Goal: Find specific page/section: Find specific page/section

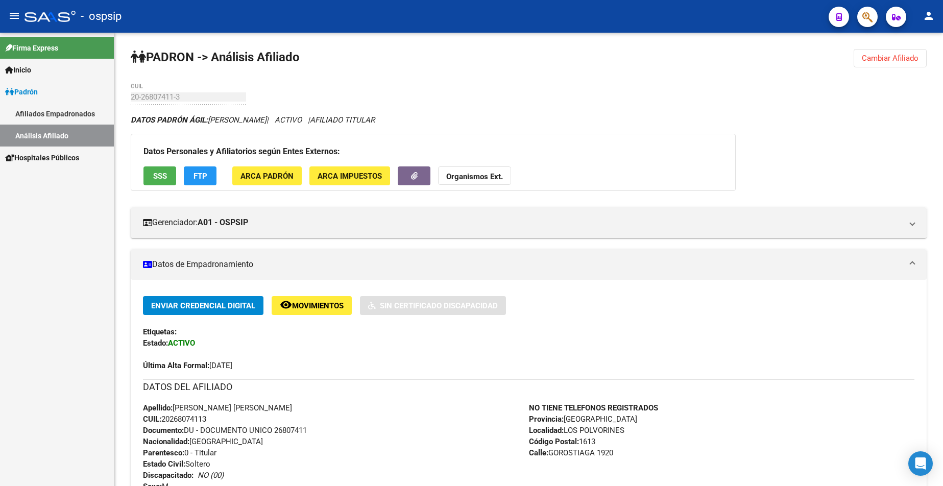
scroll to position [153, 0]
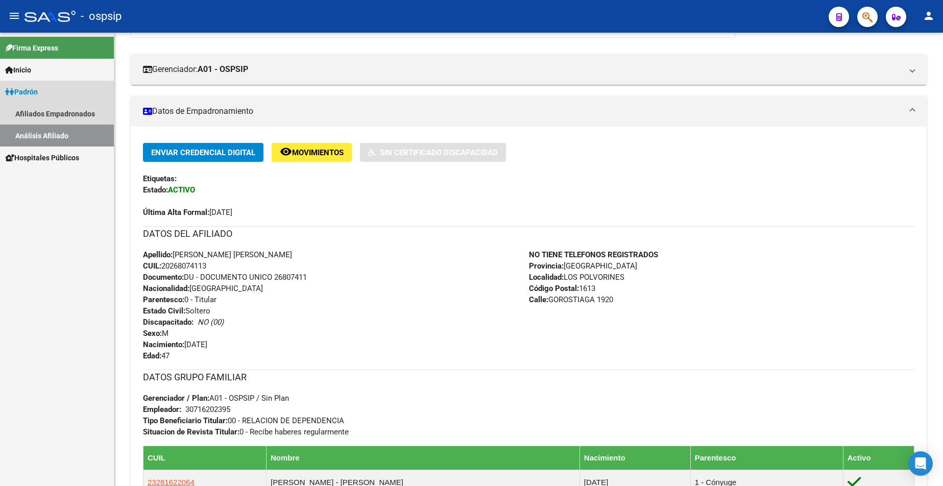
click at [29, 93] on span "Padrón" at bounding box center [21, 91] width 33 height 11
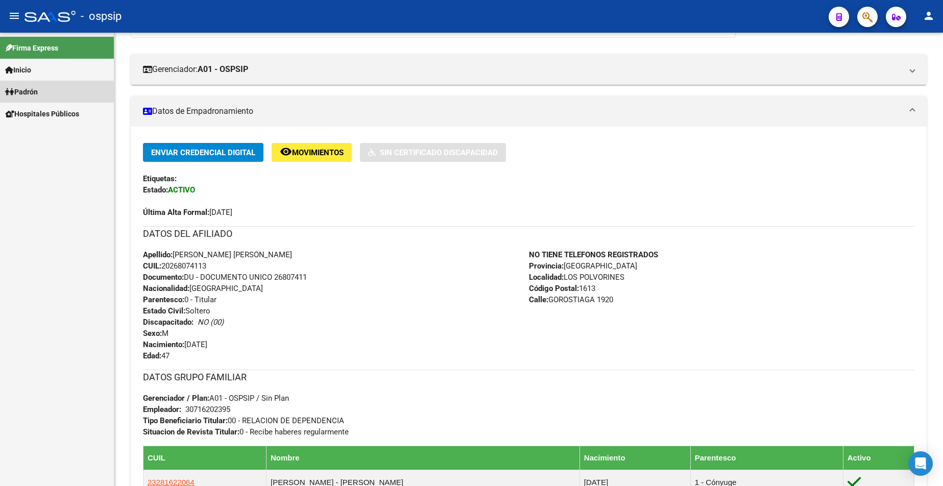
click at [30, 92] on span "Padrón" at bounding box center [21, 91] width 33 height 11
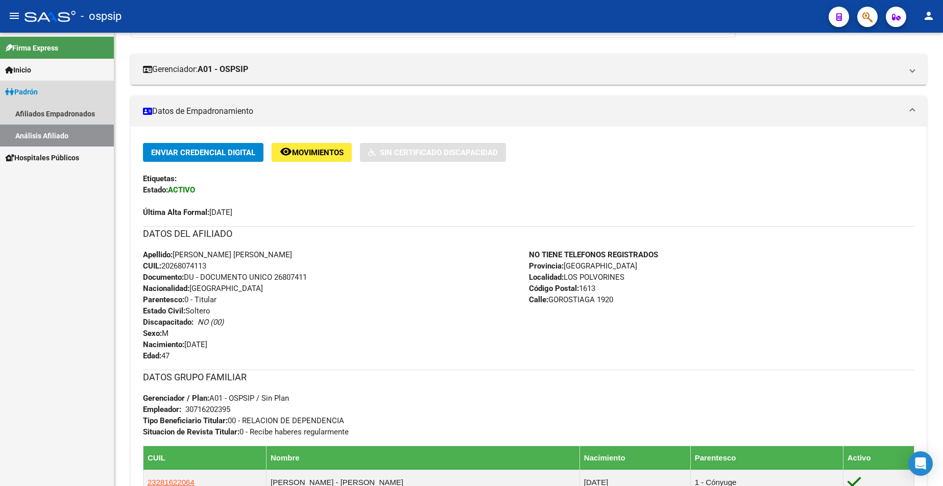
click at [44, 132] on link "Análisis Afiliado" at bounding box center [57, 136] width 114 height 22
click at [42, 133] on link "Análisis Afiliado" at bounding box center [57, 136] width 114 height 22
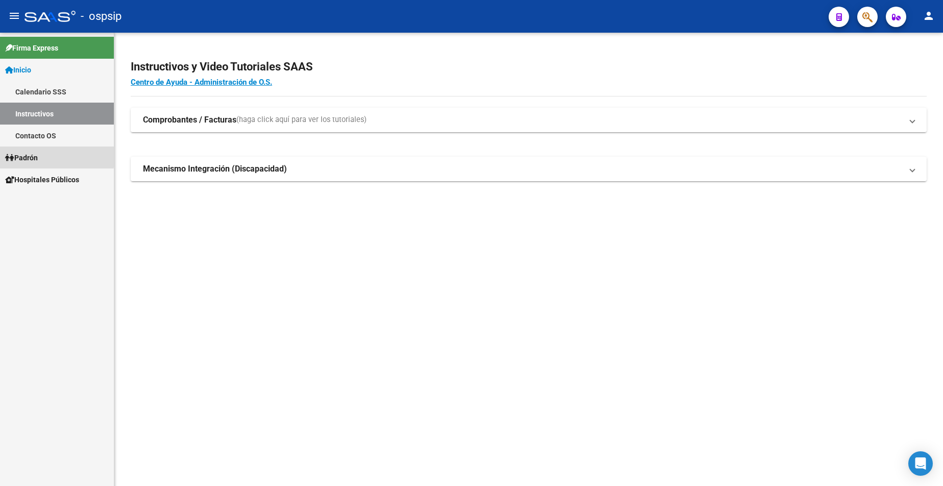
click at [38, 155] on span "Padrón" at bounding box center [21, 157] width 33 height 11
click at [66, 203] on link "Análisis Afiliado" at bounding box center [57, 202] width 114 height 22
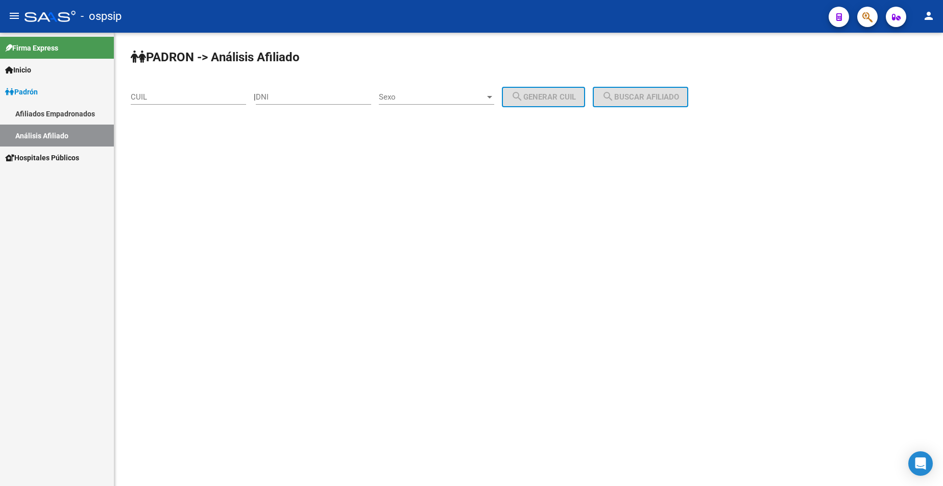
click at [343, 94] on input "DNI" at bounding box center [313, 96] width 115 height 9
type input "32653228"
click at [450, 97] on span "Sexo" at bounding box center [432, 96] width 106 height 9
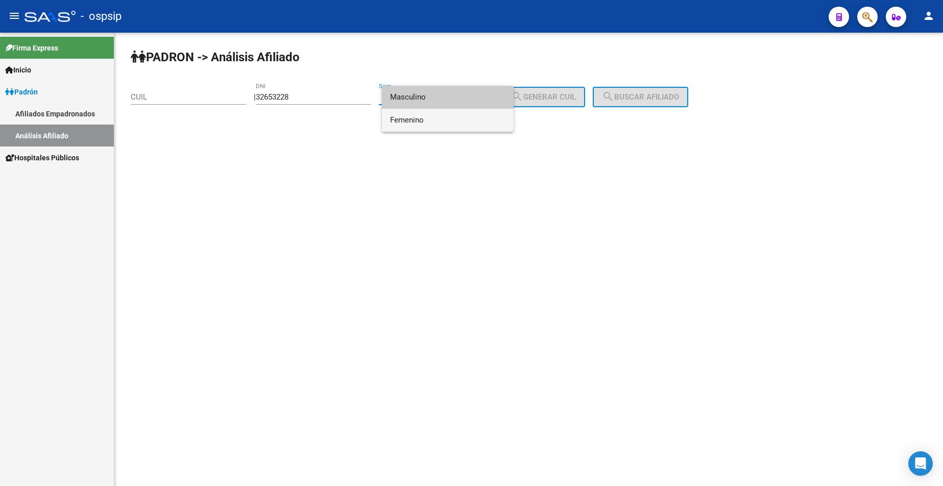
click at [455, 123] on span "Femenino" at bounding box center [447, 120] width 115 height 23
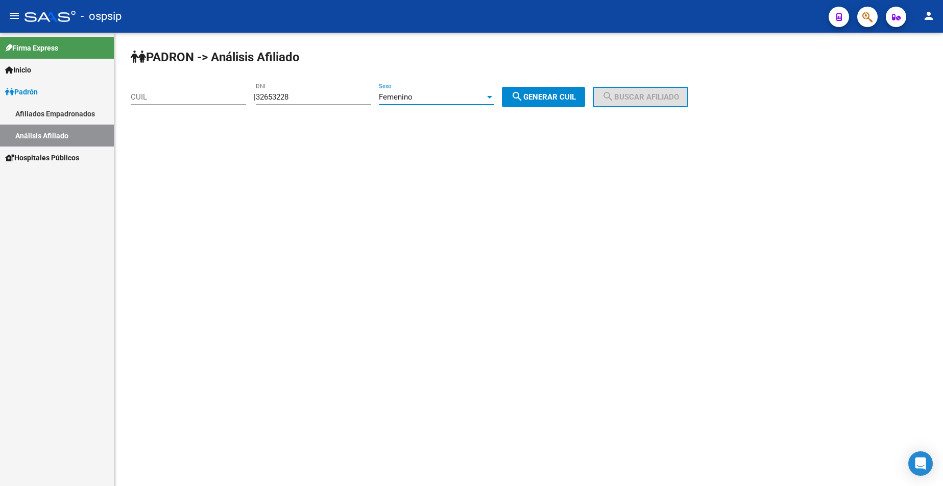
click at [533, 105] on button "search Generar CUIL" at bounding box center [543, 97] width 83 height 20
type input "27-32653228-8"
click at [650, 82] on div "[PERSON_NAME] -> Análisis Afiliado 27-32653228-8 CUIL | 32653228 DNI Femenino S…" at bounding box center [528, 86] width 829 height 107
click at [655, 107] on button "search Buscar afiliado" at bounding box center [641, 97] width 96 height 20
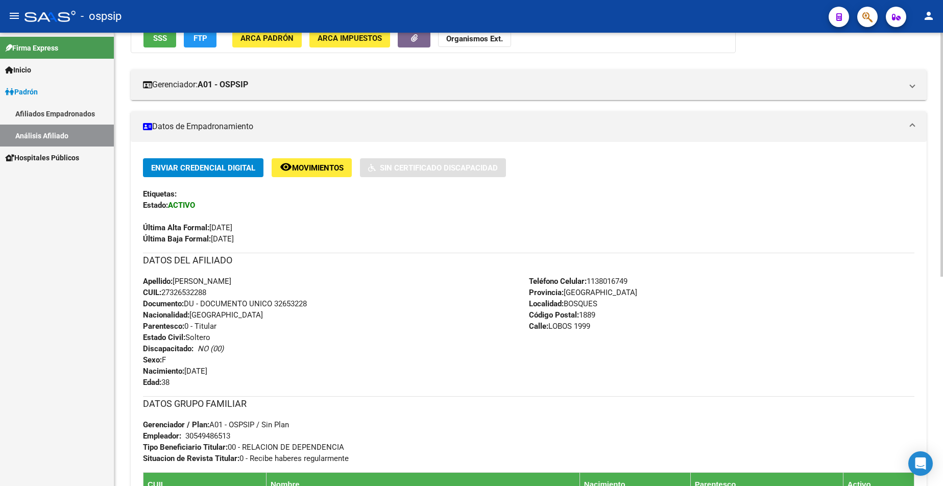
scroll to position [153, 0]
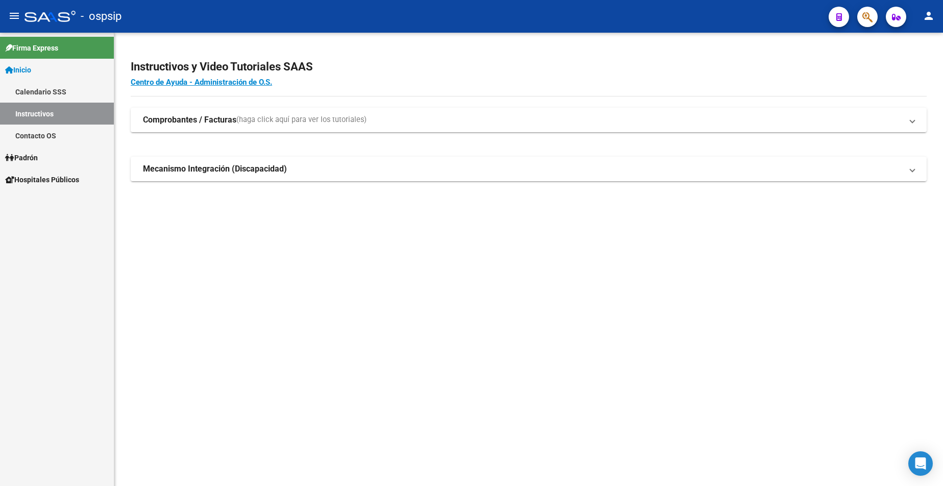
click at [43, 155] on link "Padrón" at bounding box center [57, 158] width 114 height 22
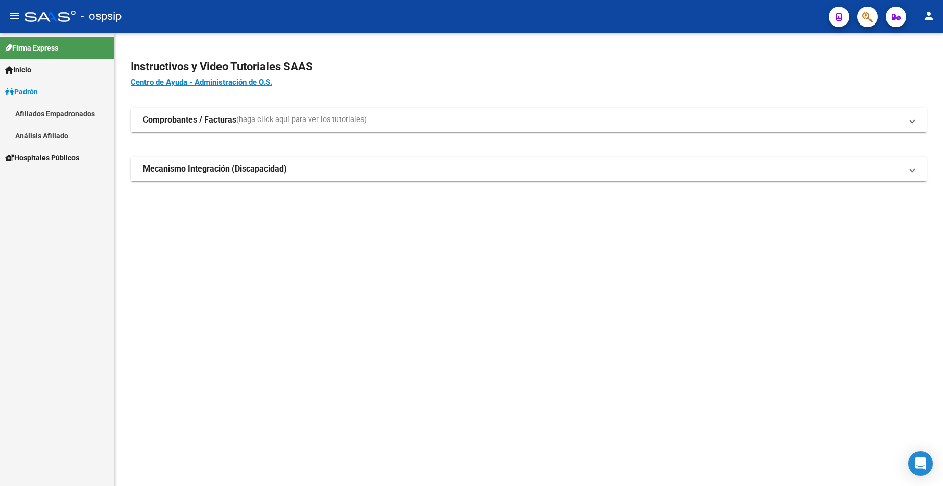
click at [43, 155] on mat-nav-list "Firma Express Inicio Calendario SSS Instructivos Contacto OS Padrón Afiliados E…" at bounding box center [57, 101] width 114 height 136
click at [38, 139] on link "Análisis Afiliado" at bounding box center [57, 136] width 114 height 22
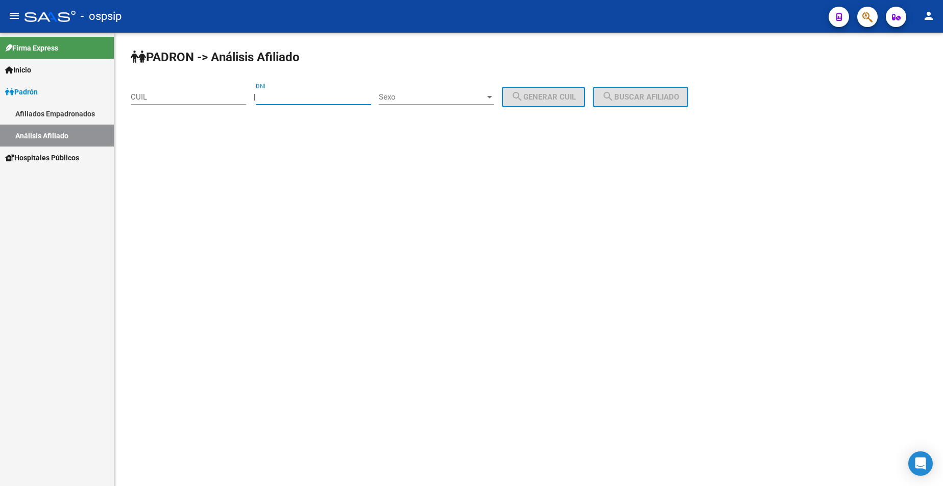
click at [305, 96] on input "DNI" at bounding box center [313, 96] width 115 height 9
type input "32068774"
click at [453, 100] on span "Sexo" at bounding box center [432, 96] width 106 height 9
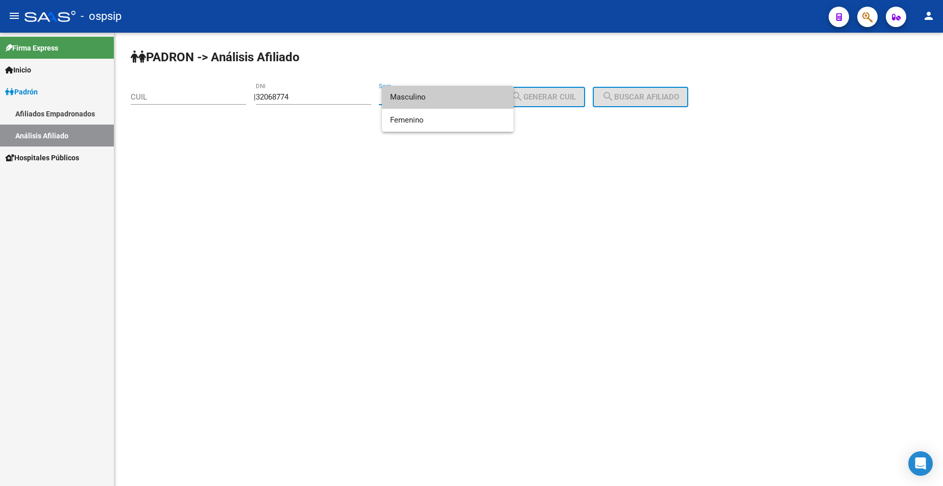
click at [453, 100] on span "Masculino" at bounding box center [447, 97] width 115 height 23
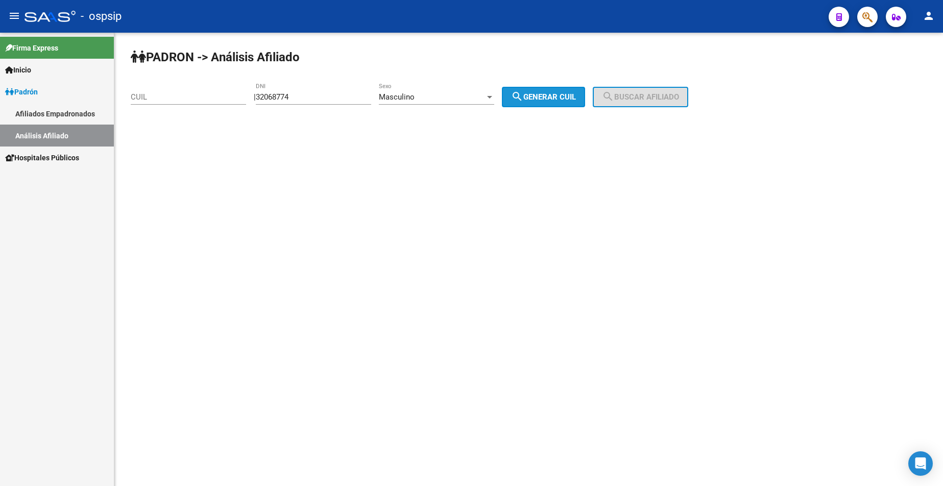
drag, startPoint x: 583, startPoint y: 93, endPoint x: 581, endPoint y: 99, distance: 5.8
click at [576, 99] on span "search Generar CUIL" at bounding box center [543, 96] width 65 height 9
type input "20-32068774-9"
drag, startPoint x: 669, startPoint y: 85, endPoint x: 669, endPoint y: 90, distance: 5.6
click at [669, 86] on div "PADRON -> Análisis Afiliado 20-32068774-9 CUIL | 32068774 DNI Masculino Sexo se…" at bounding box center [528, 86] width 829 height 107
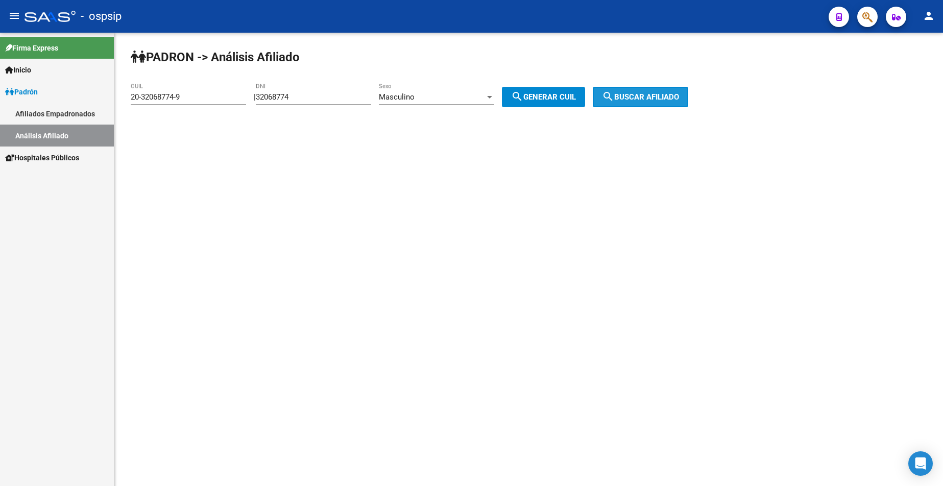
click at [669, 92] on button "search Buscar afiliado" at bounding box center [641, 97] width 96 height 20
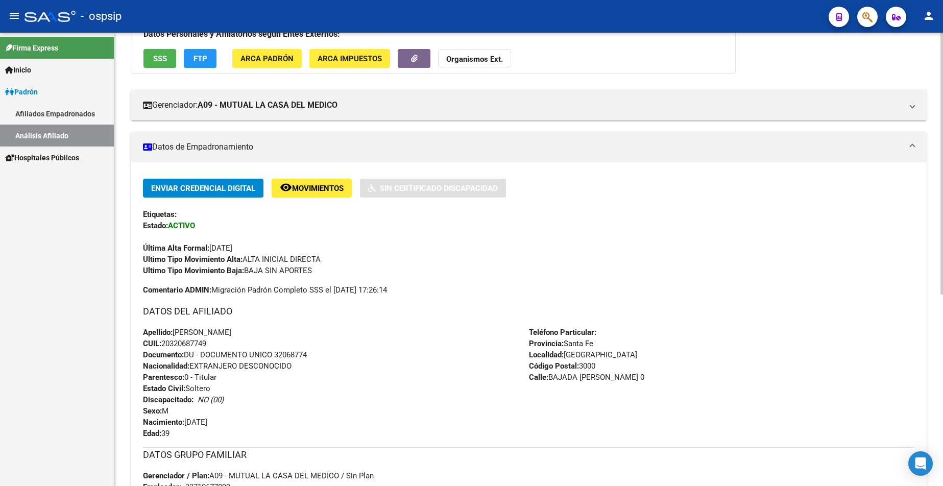
scroll to position [255, 0]
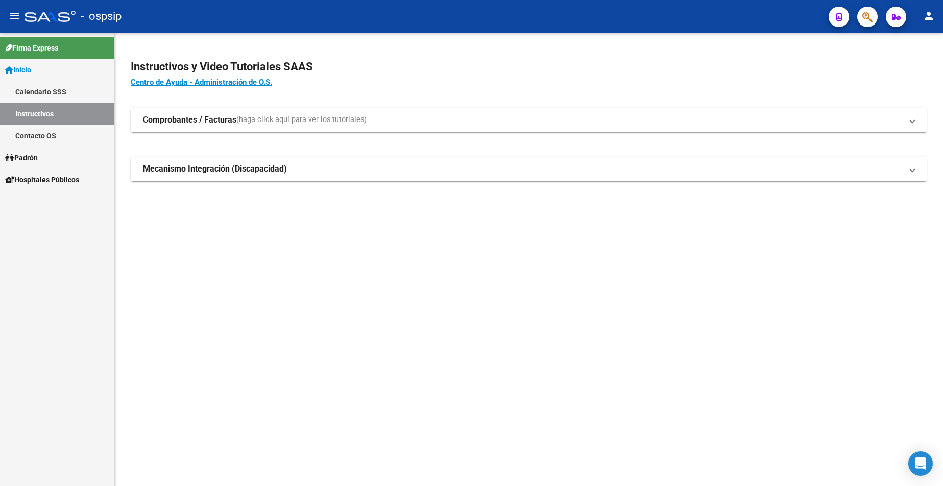
click at [37, 158] on span "Padrón" at bounding box center [21, 157] width 33 height 11
click at [48, 204] on link "Análisis Afiliado" at bounding box center [57, 202] width 114 height 22
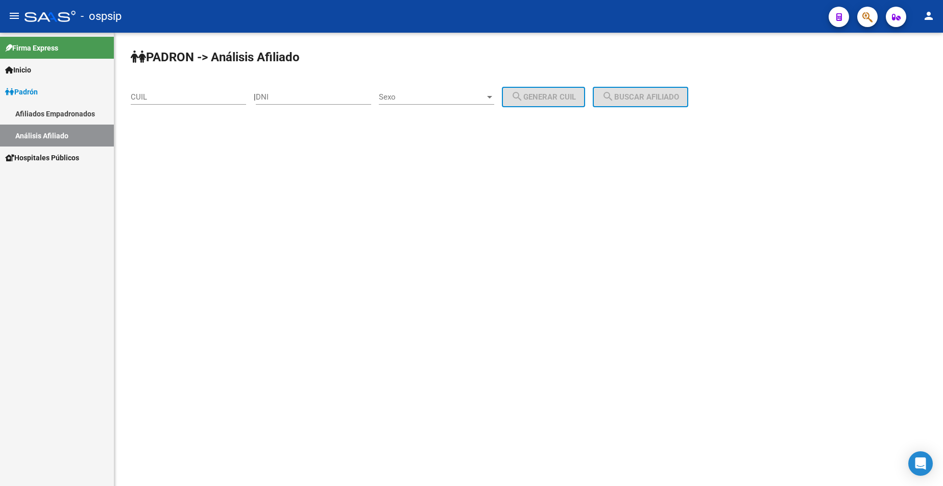
click at [307, 100] on input "DNI" at bounding box center [313, 96] width 115 height 9
type input "44209331"
click at [456, 89] on div "Sexo Sexo" at bounding box center [436, 94] width 115 height 22
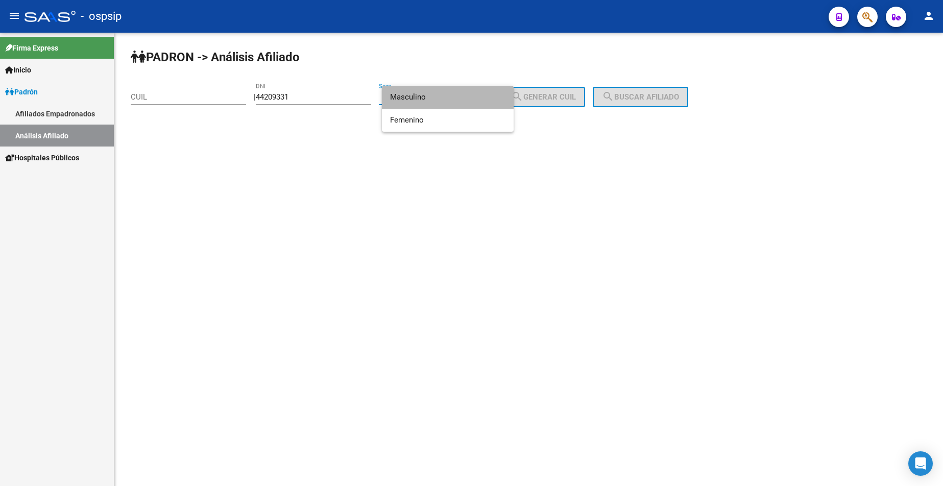
click at [429, 103] on span "Masculino" at bounding box center [447, 97] width 115 height 23
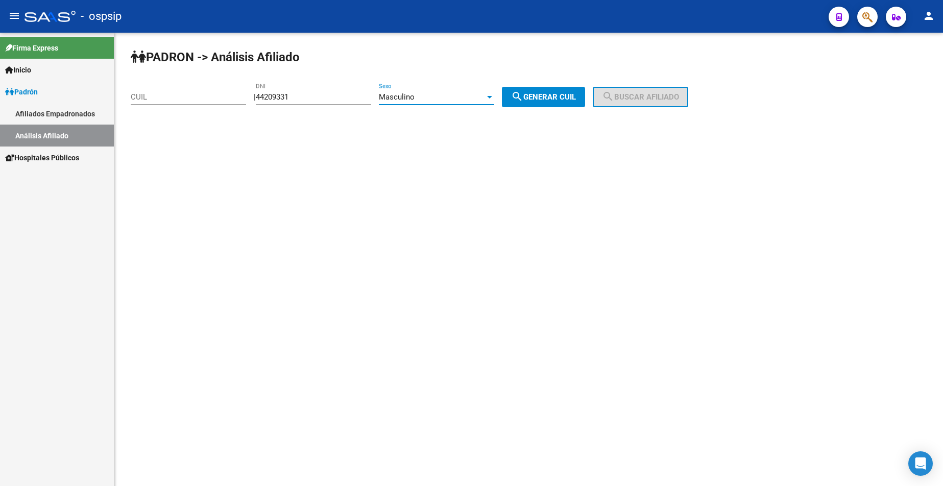
click at [544, 93] on span "search Generar CUIL" at bounding box center [543, 96] width 65 height 9
type input "20-44209331-9"
click at [614, 97] on mat-icon "search" at bounding box center [608, 96] width 12 height 12
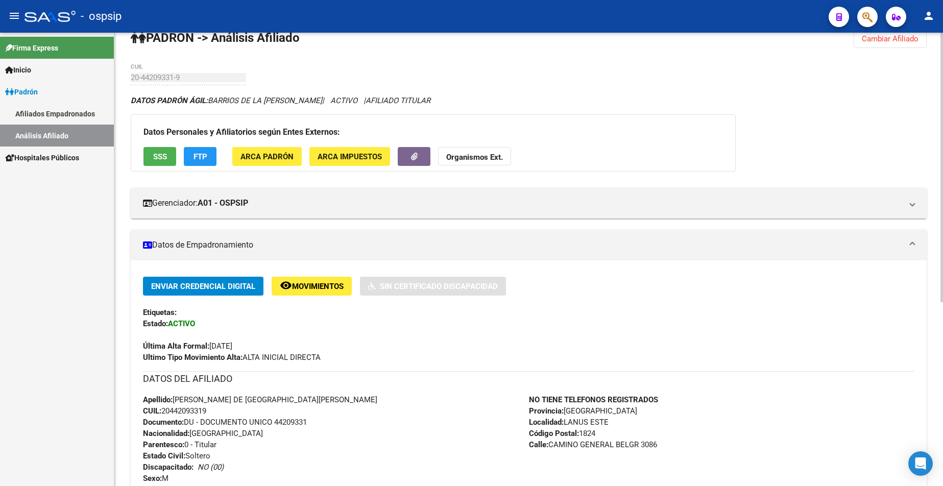
scroll to position [51, 0]
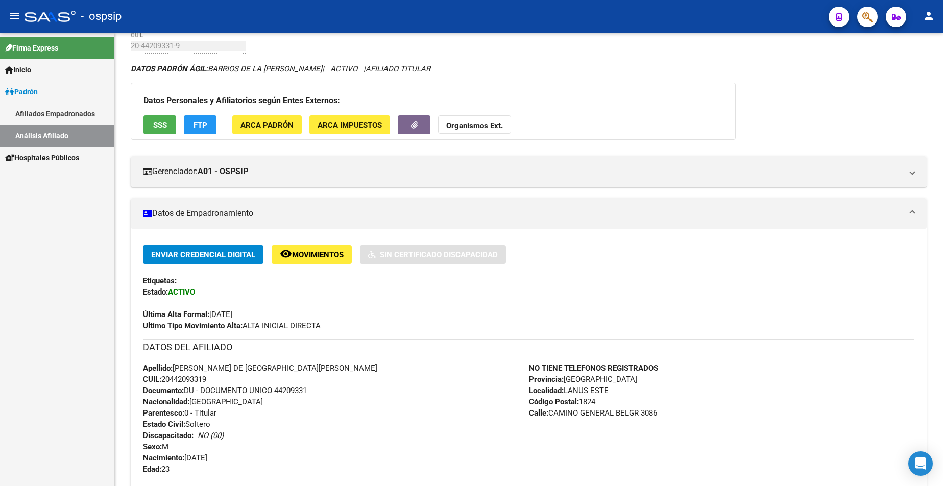
drag, startPoint x: 4, startPoint y: 0, endPoint x: 78, endPoint y: 282, distance: 291.5
click at [78, 282] on div "Firma Express Inicio Calendario SSS Instructivos Contacto OS Padrón Afiliados E…" at bounding box center [57, 260] width 114 height 454
click at [25, 75] on span "Inicio" at bounding box center [18, 69] width 26 height 11
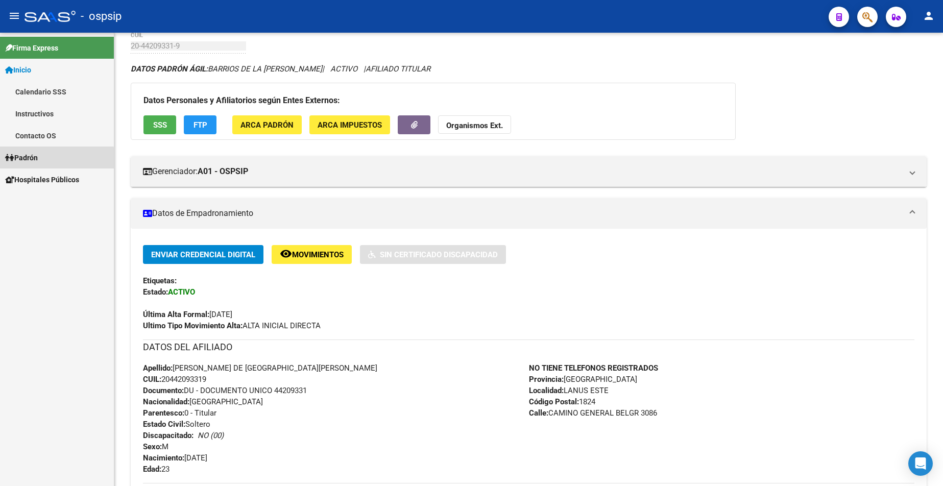
click at [41, 160] on link "Padrón" at bounding box center [57, 158] width 114 height 22
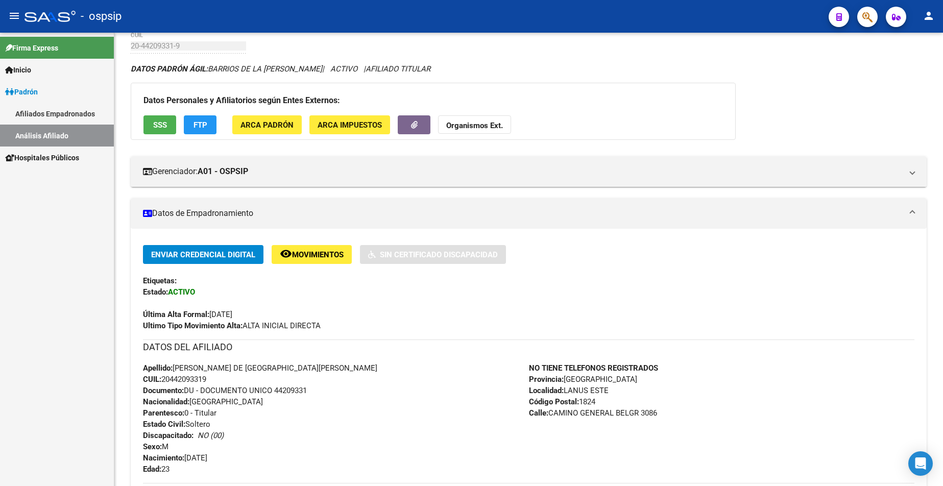
click at [41, 160] on mat-nav-list "Firma Express Inicio Calendario SSS Instructivos Contacto OS Padrón Afiliados E…" at bounding box center [57, 101] width 114 height 136
click at [37, 140] on link "Análisis Afiliado" at bounding box center [57, 136] width 114 height 22
click at [36, 140] on link "Análisis Afiliado" at bounding box center [57, 136] width 114 height 22
click at [36, 133] on link "Análisis Afiliado" at bounding box center [57, 136] width 114 height 22
click at [32, 93] on span "Padrón" at bounding box center [21, 91] width 33 height 11
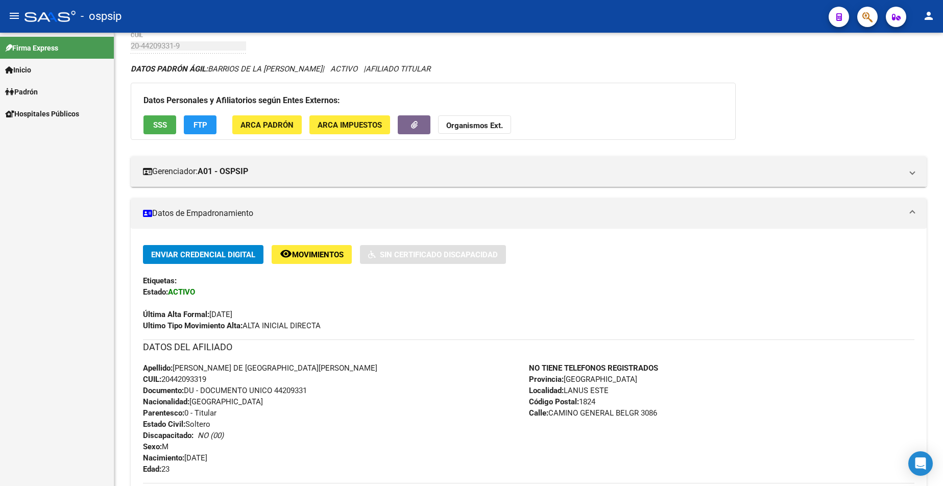
click at [35, 92] on span "Padrón" at bounding box center [21, 91] width 33 height 11
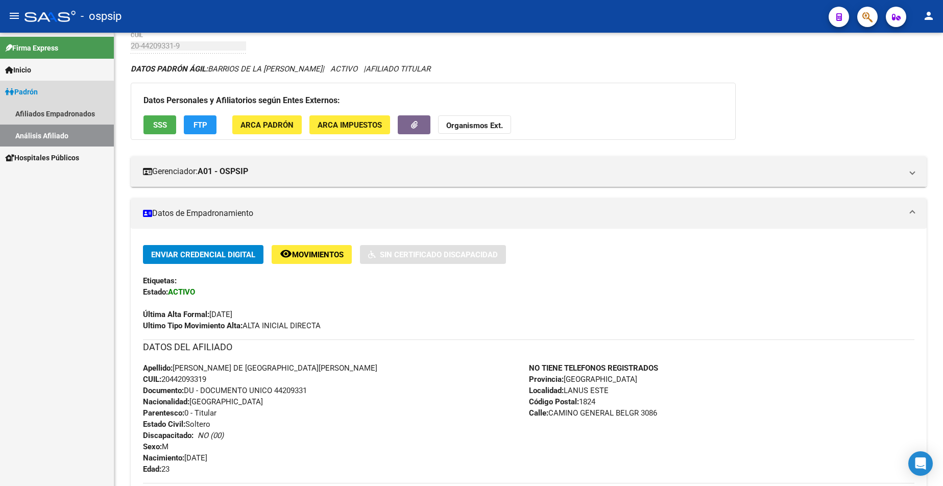
click at [47, 136] on link "Análisis Afiliado" at bounding box center [57, 136] width 114 height 22
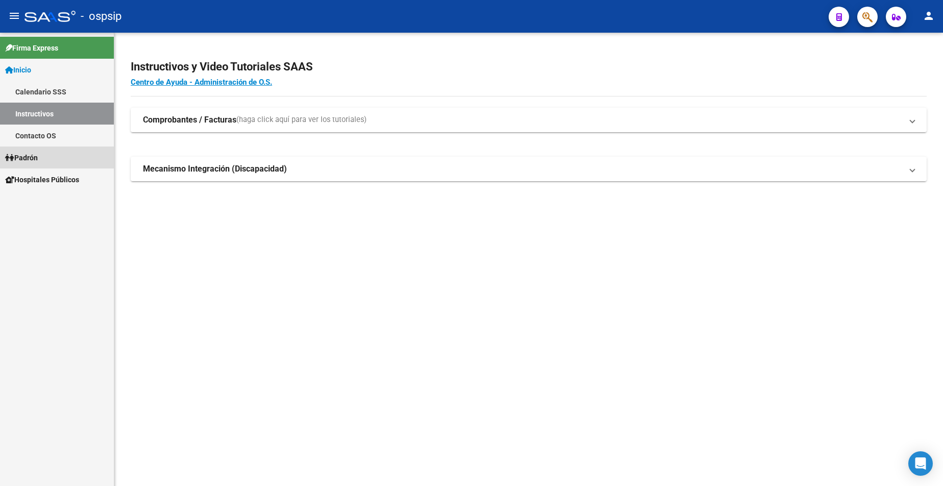
click at [58, 160] on link "Padrón" at bounding box center [57, 158] width 114 height 22
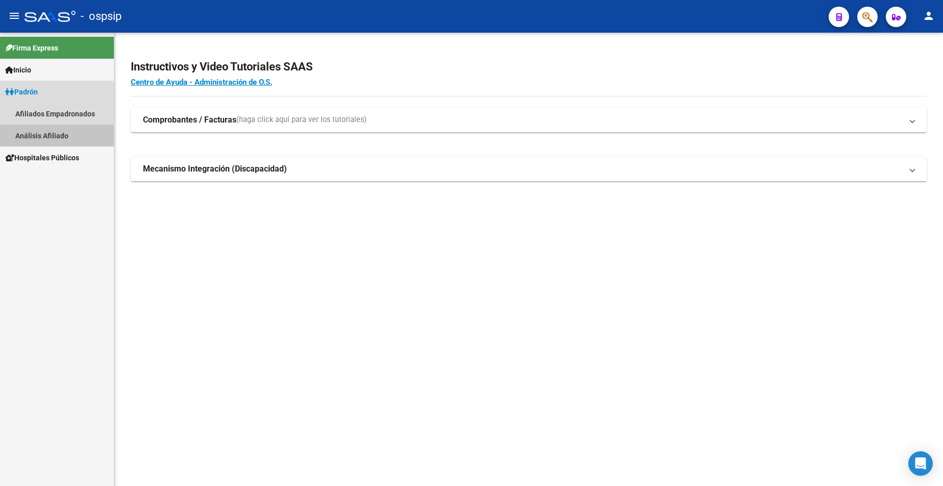
click at [48, 139] on link "Análisis Afiliado" at bounding box center [57, 136] width 114 height 22
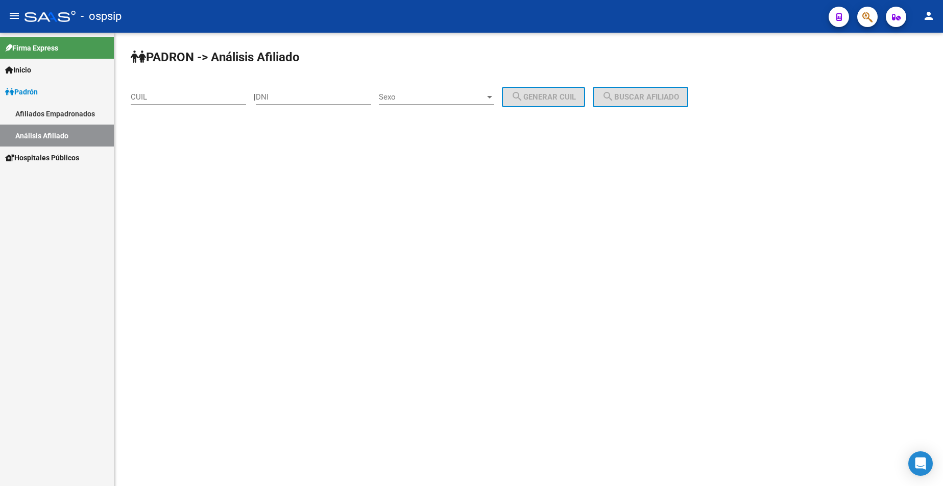
click at [290, 98] on input "DNI" at bounding box center [313, 96] width 115 height 9
click at [330, 94] on input "DNI" at bounding box center [313, 96] width 115 height 9
click at [320, 97] on input "DNI" at bounding box center [313, 96] width 115 height 9
type input "32068774"
click at [426, 95] on span "Sexo" at bounding box center [432, 96] width 106 height 9
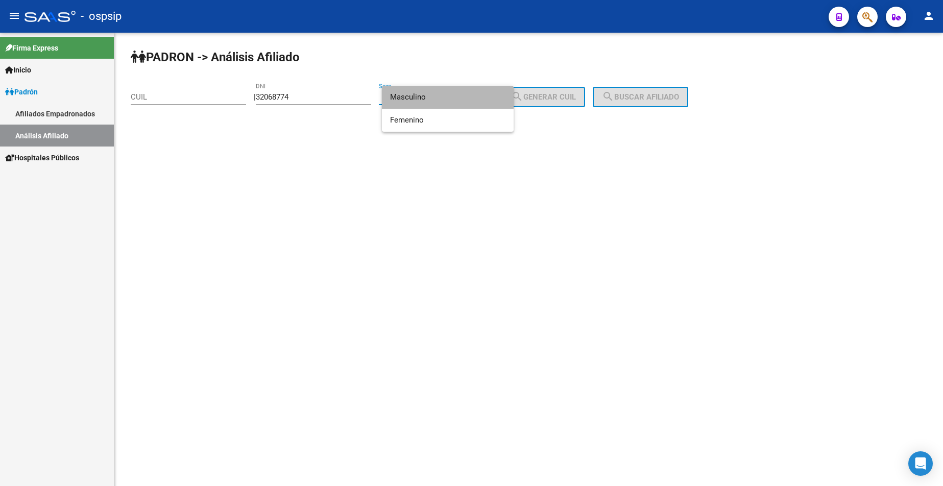
click at [426, 95] on span "Masculino" at bounding box center [447, 97] width 115 height 23
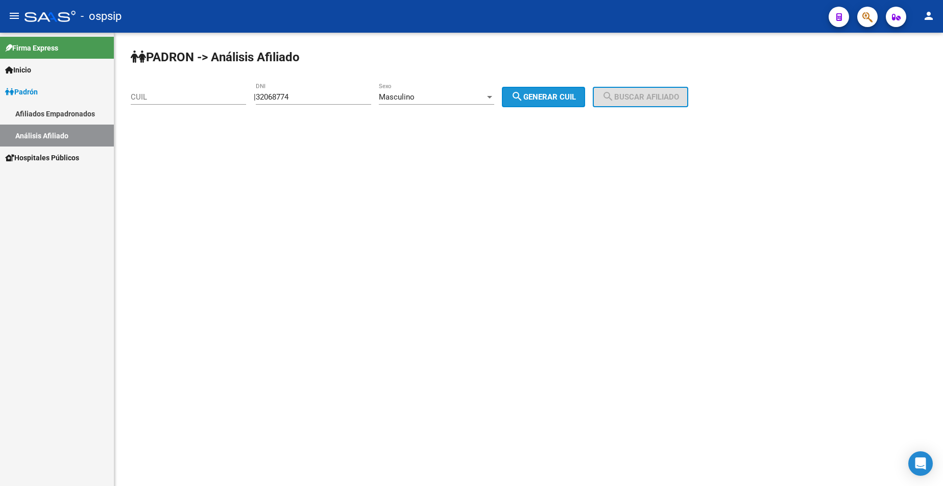
click at [557, 91] on button "search Generar CUIL" at bounding box center [543, 97] width 83 height 20
type input "20-32068774-9"
drag, startPoint x: 655, startPoint y: 91, endPoint x: 654, endPoint y: 105, distance: 14.4
click at [655, 91] on button "search Buscar afiliado" at bounding box center [641, 97] width 96 height 20
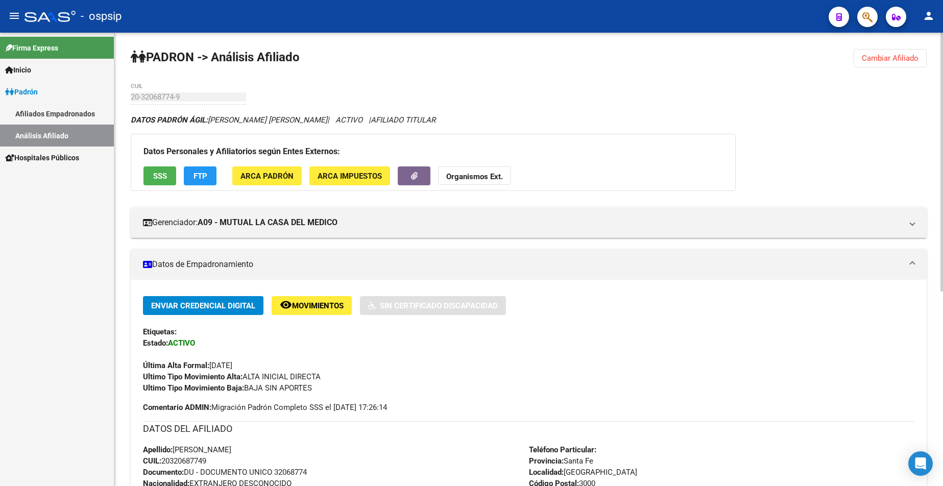
scroll to position [204, 0]
